Goal: Task Accomplishment & Management: Use online tool/utility

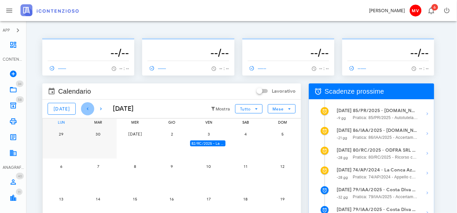
click at [84, 107] on icon "button" at bounding box center [88, 109] width 8 height 8
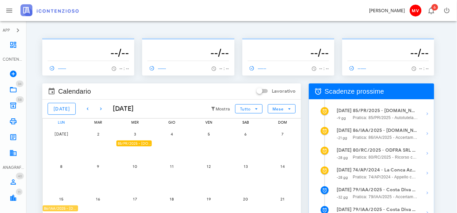
click at [60, 208] on div "86/IAA/2025 - [DOMAIN_NAME] BUILDINGS & SERVICES SRL - Inviare Accertamento con…" at bounding box center [60, 209] width 35 height 6
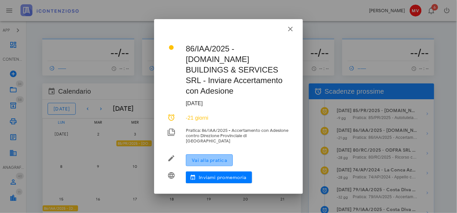
click at [211, 158] on span "Vai alla pratica" at bounding box center [209, 161] width 36 height 6
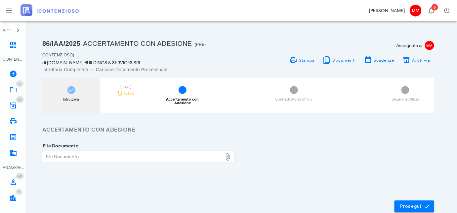
click at [74, 91] on icon at bounding box center [71, 90] width 7 height 7
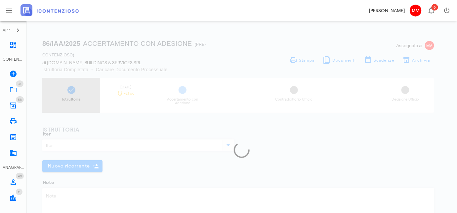
type input "Accertamento con Adesione"
type textarea "AVVISO ACCERTAMENTO TF906M400827/2025 ANNO 2022 - REVERSE CHARGE -NOTIFICATO IL…"
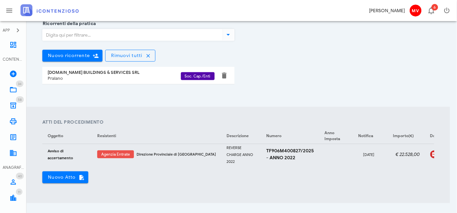
scroll to position [150, 0]
